Goal: Find specific page/section: Find specific page/section

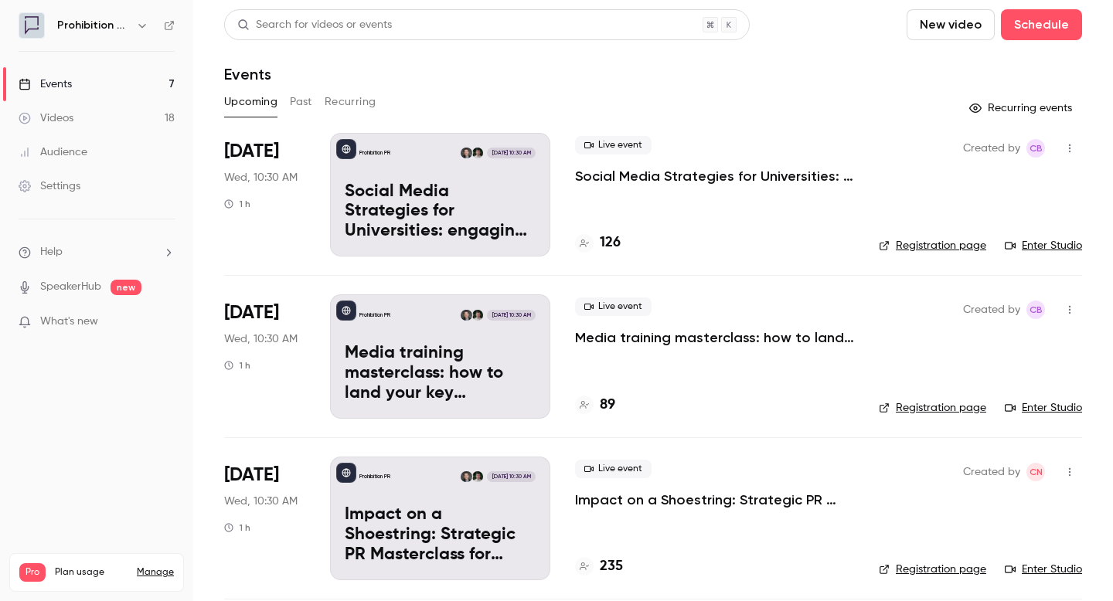
click at [745, 77] on div "Events" at bounding box center [653, 74] width 858 height 19
